Goal: Task Accomplishment & Management: Use online tool/utility

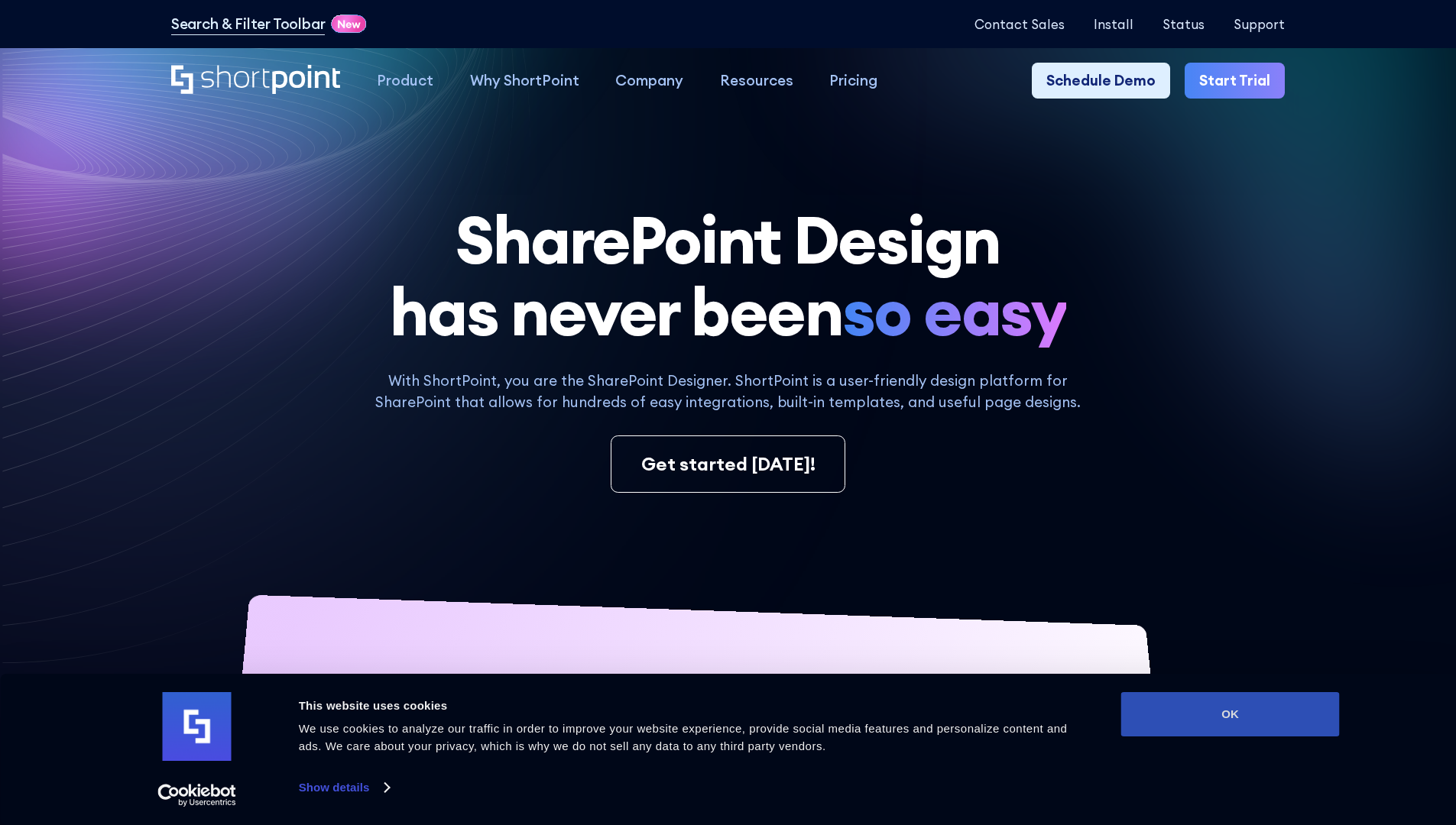
click at [1230, 714] on button "OK" at bounding box center [1231, 714] width 219 height 44
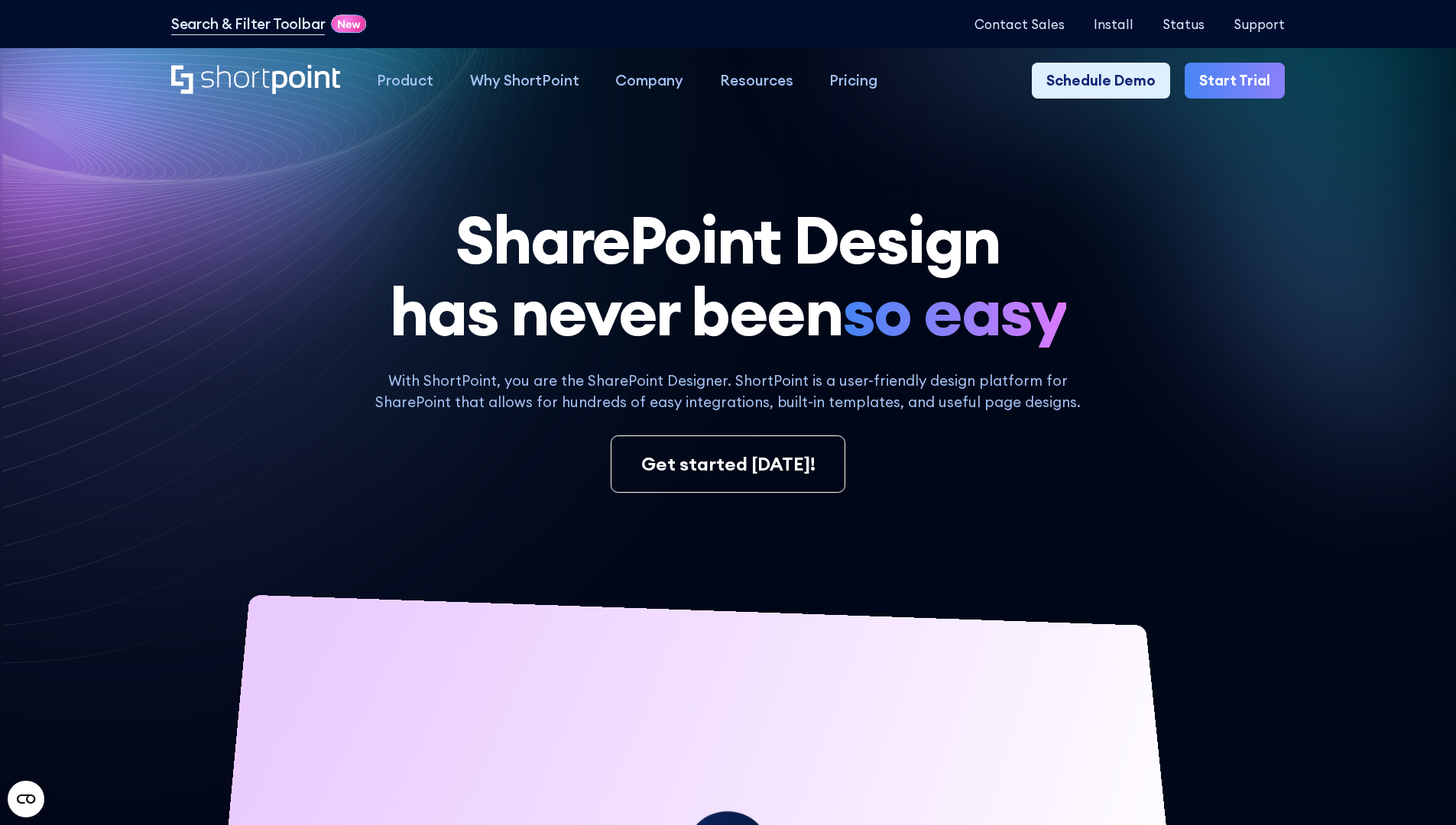
click at [1240, 81] on link "Start Trial" at bounding box center [1235, 81] width 100 height 36
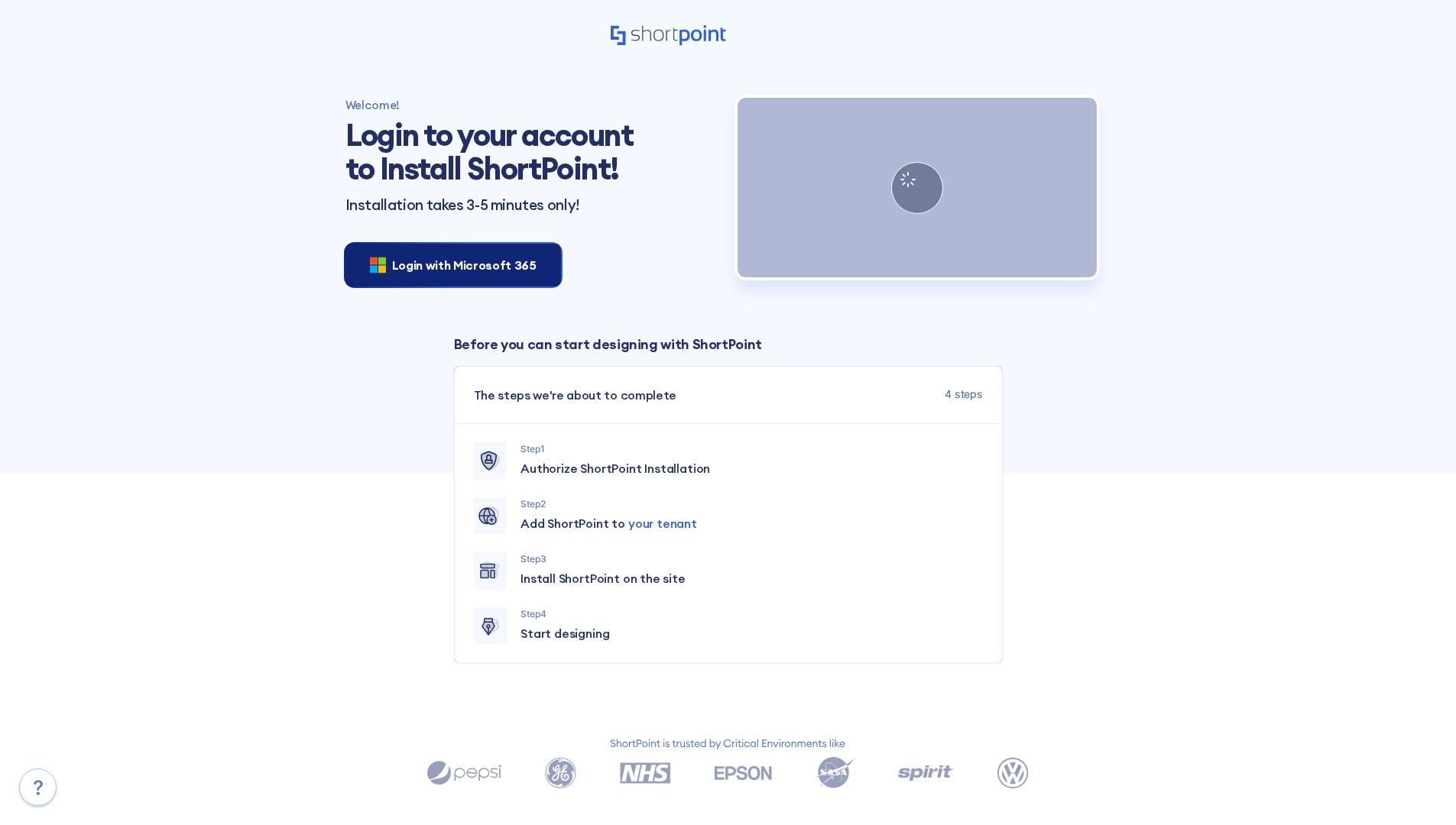
click at [449, 265] on span "Login with Microsoft 365" at bounding box center [464, 265] width 145 height 19
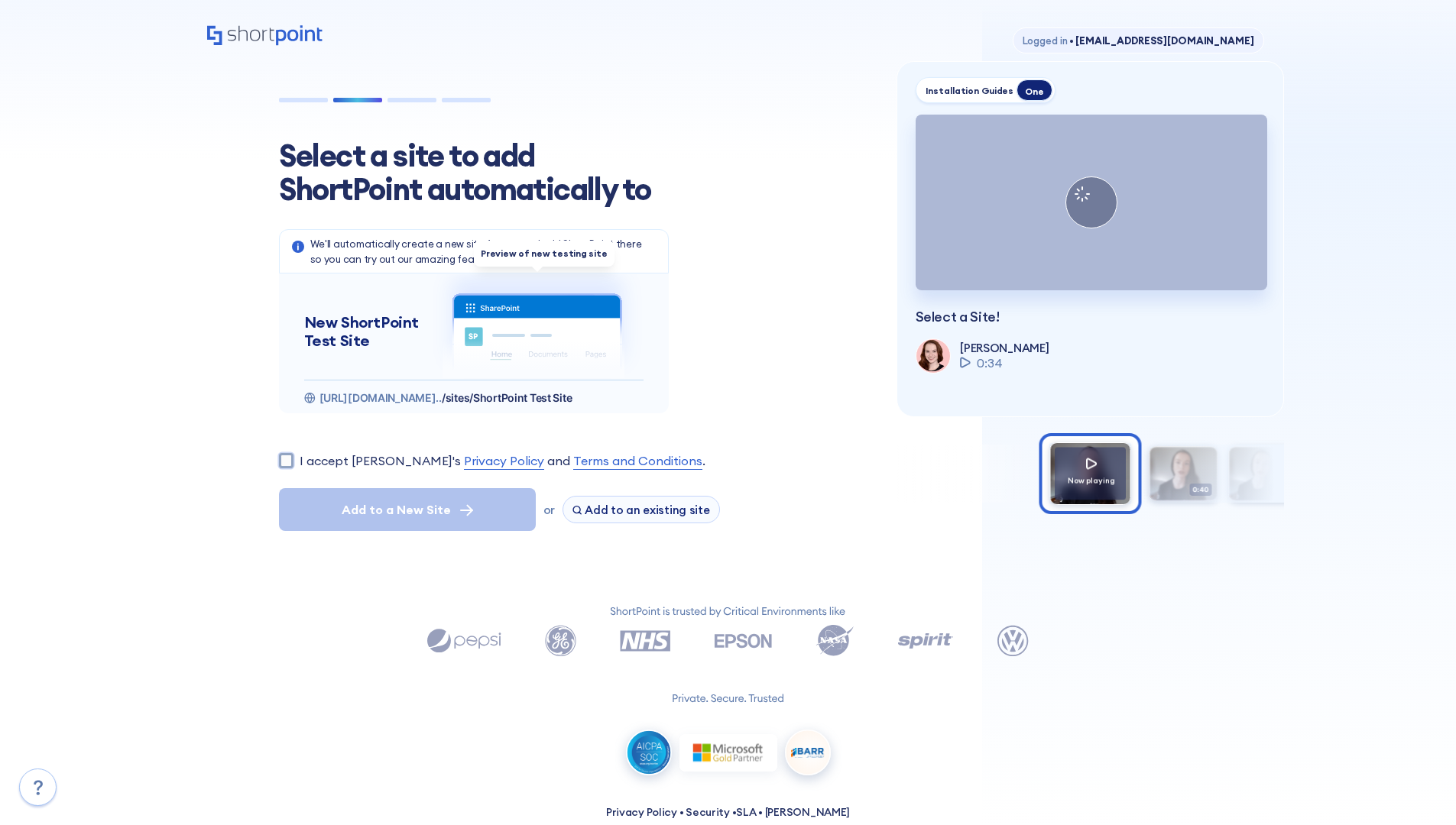
click at [286, 460] on input "I accept [PERSON_NAME]'s Privacy Policy and Terms and Conditions ." at bounding box center [287, 460] width 15 height 15
checkbox input "true"
click at [407, 509] on span "Add to a New Site" at bounding box center [396, 509] width 109 height 19
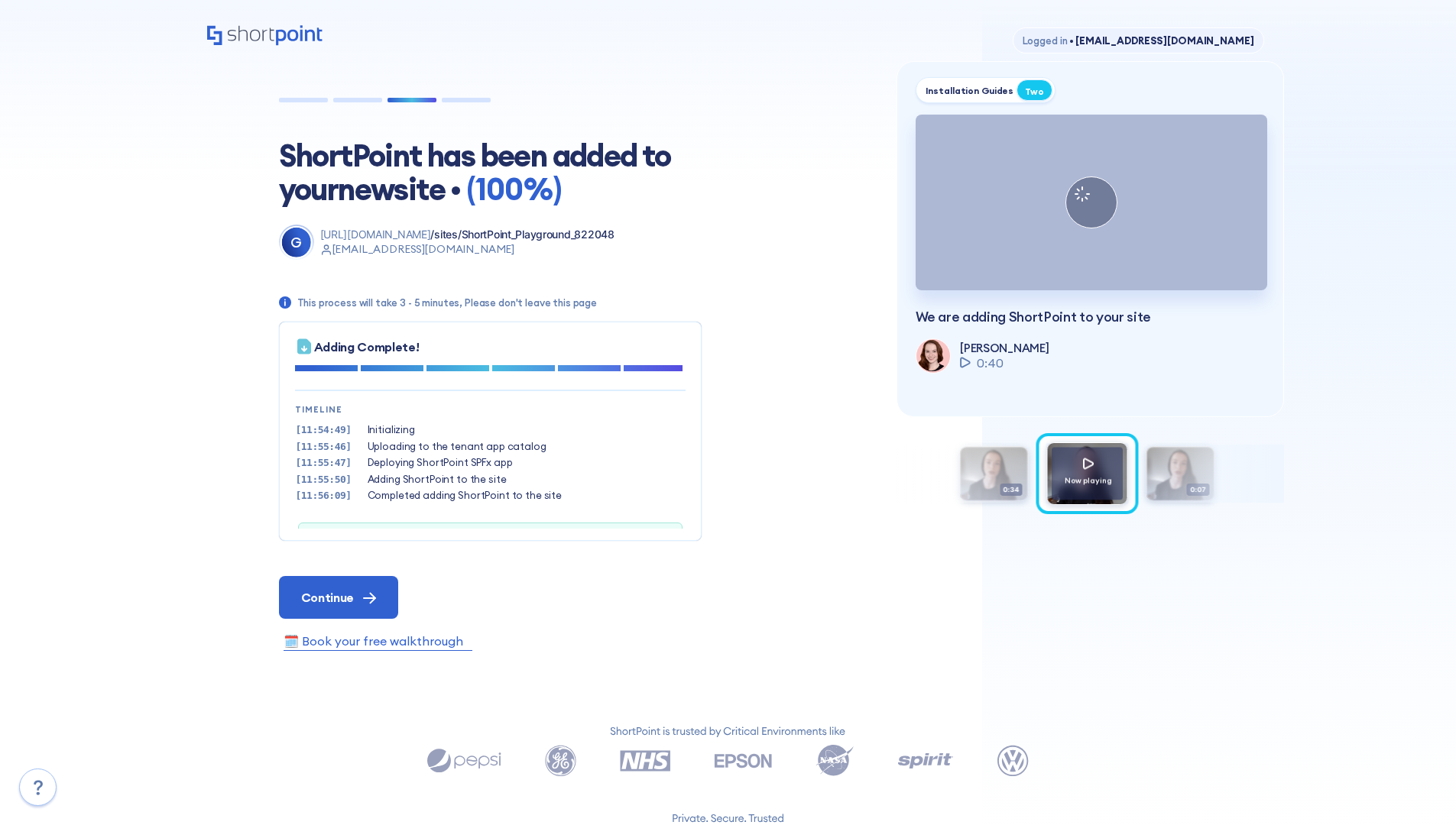
scroll to position [47, 0]
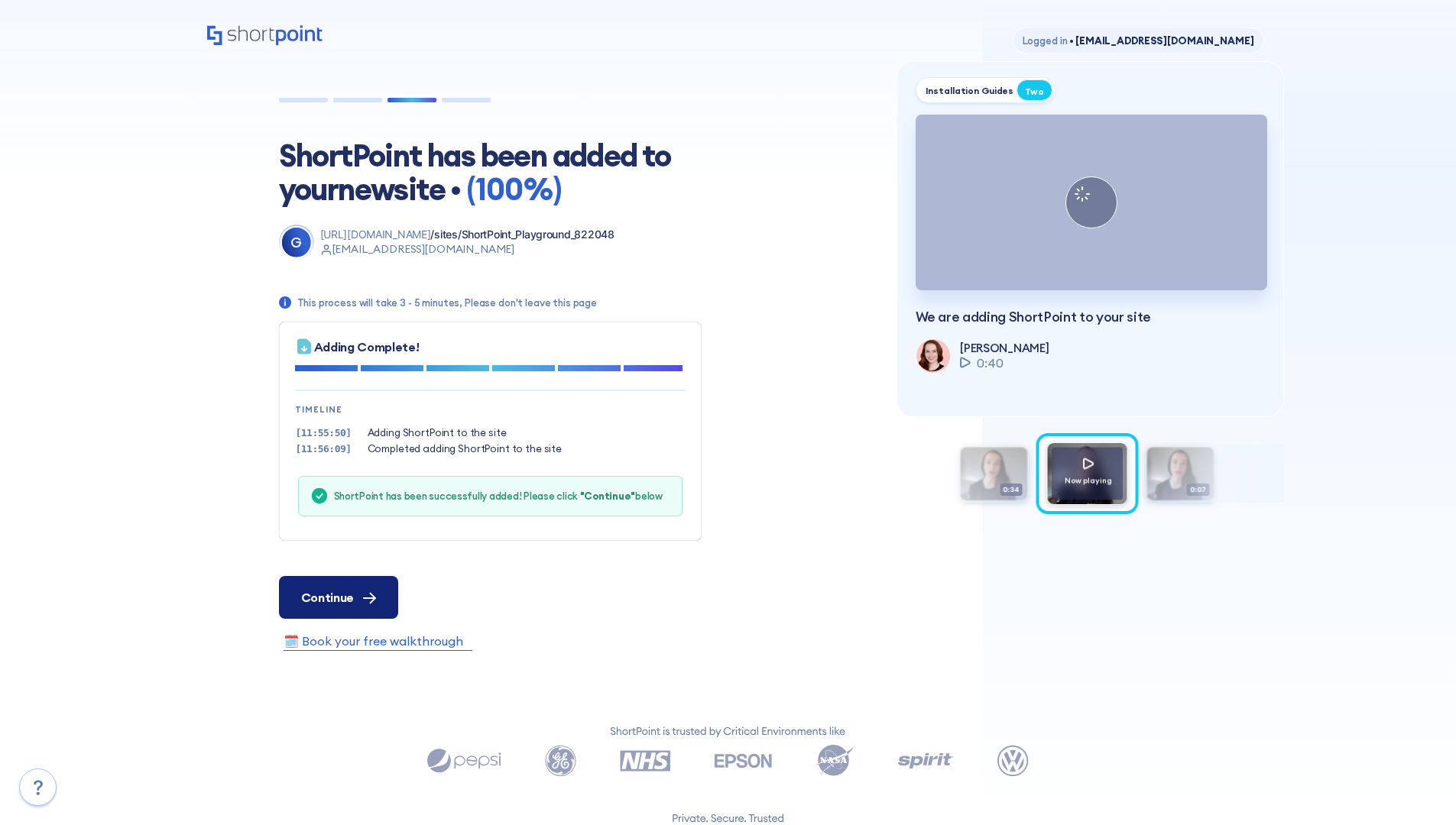
click at [338, 597] on span "Continue" at bounding box center [327, 597] width 52 height 19
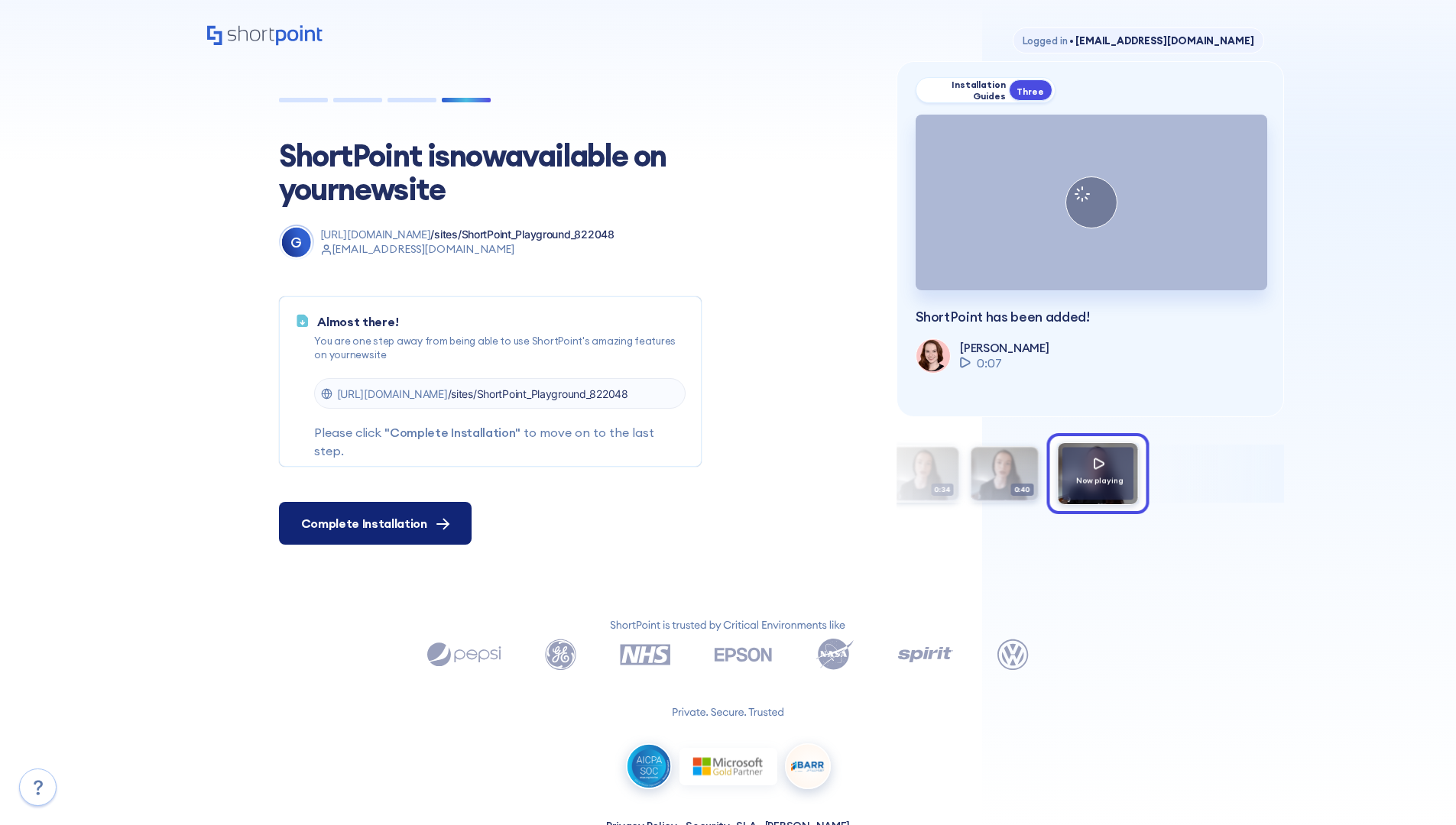
click at [373, 523] on span "Complete Installation" at bounding box center [364, 523] width 126 height 19
